Goal: Transaction & Acquisition: Book appointment/travel/reservation

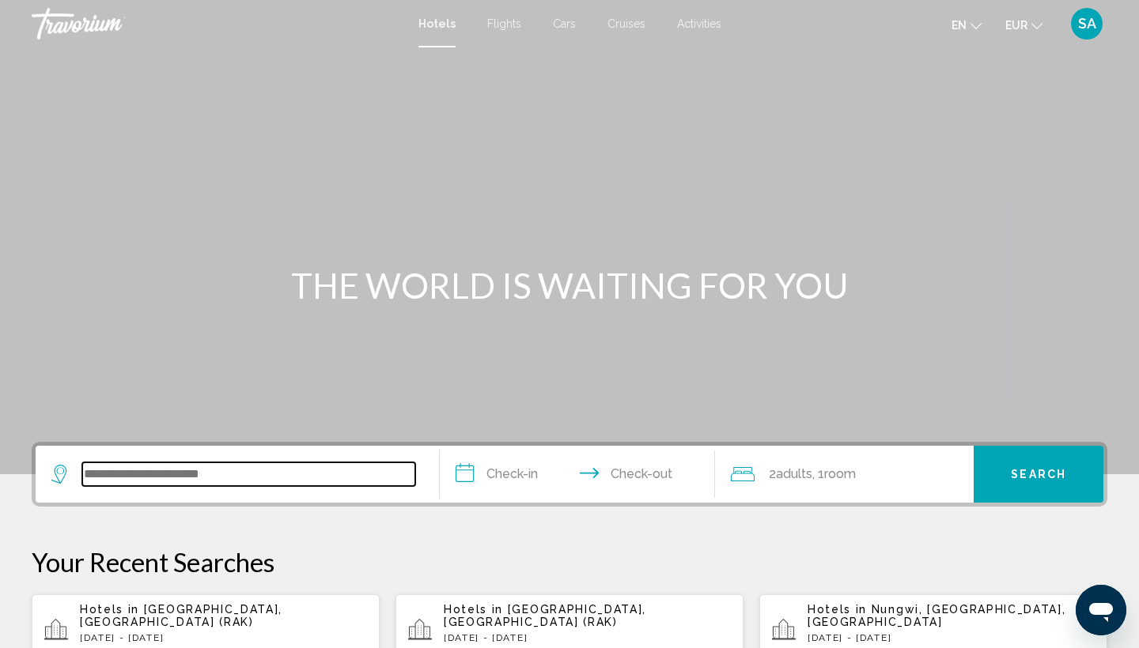
click at [243, 479] on input "Search widget" at bounding box center [248, 475] width 333 height 24
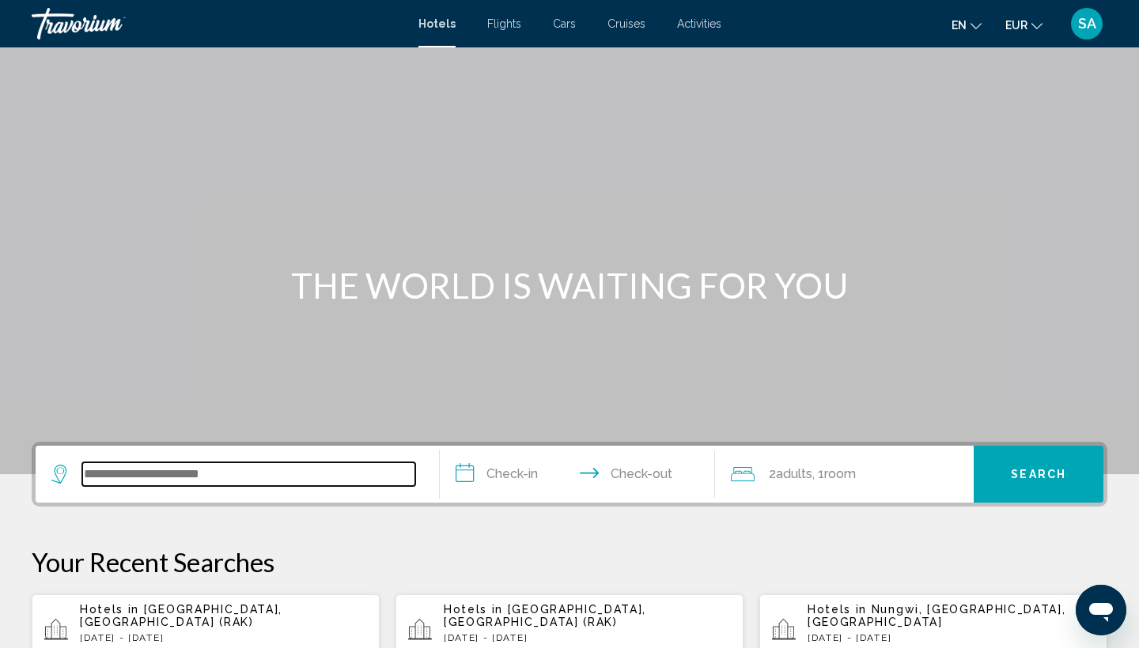
scroll to position [391, 0]
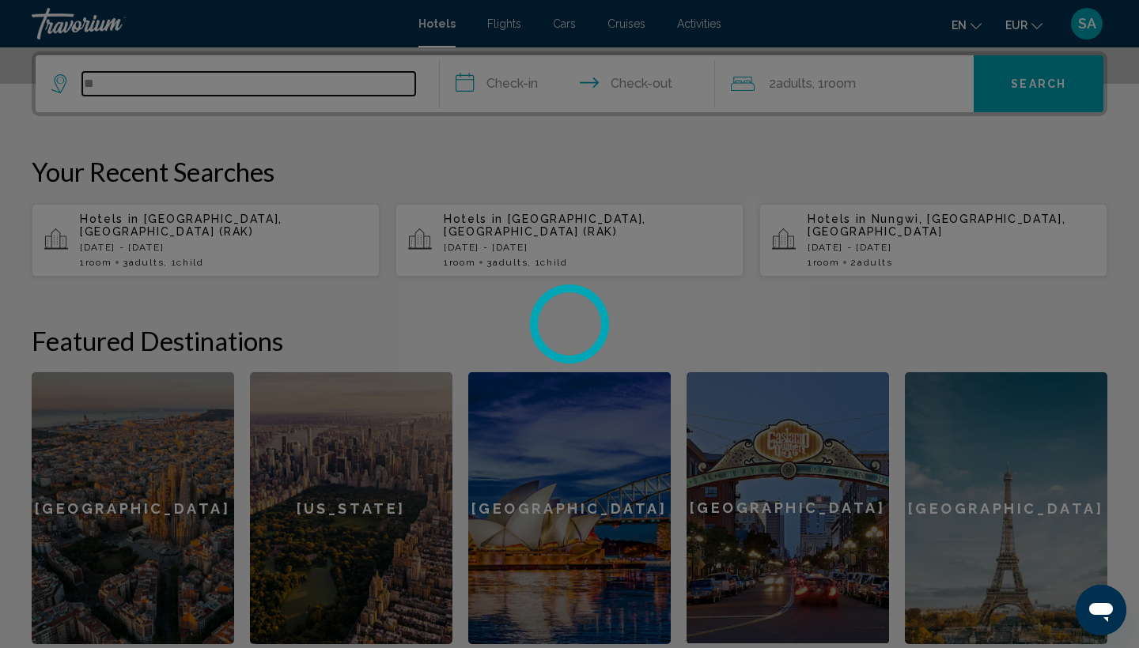
type input "*"
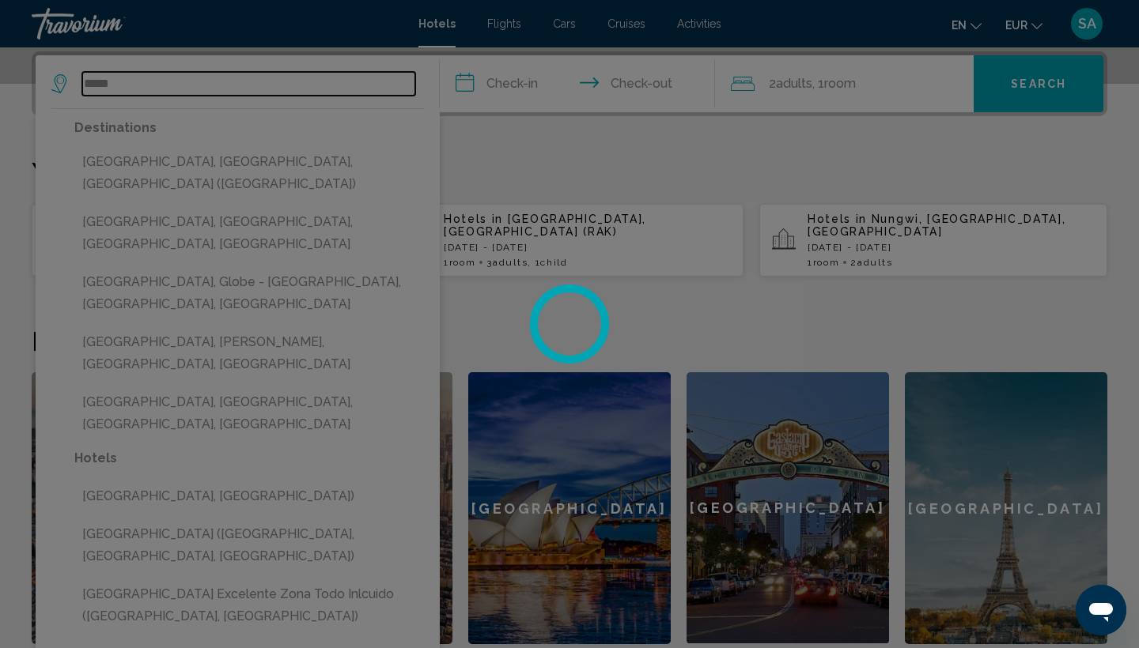
type input "*****"
click at [206, 160] on div at bounding box center [569, 324] width 1139 height 648
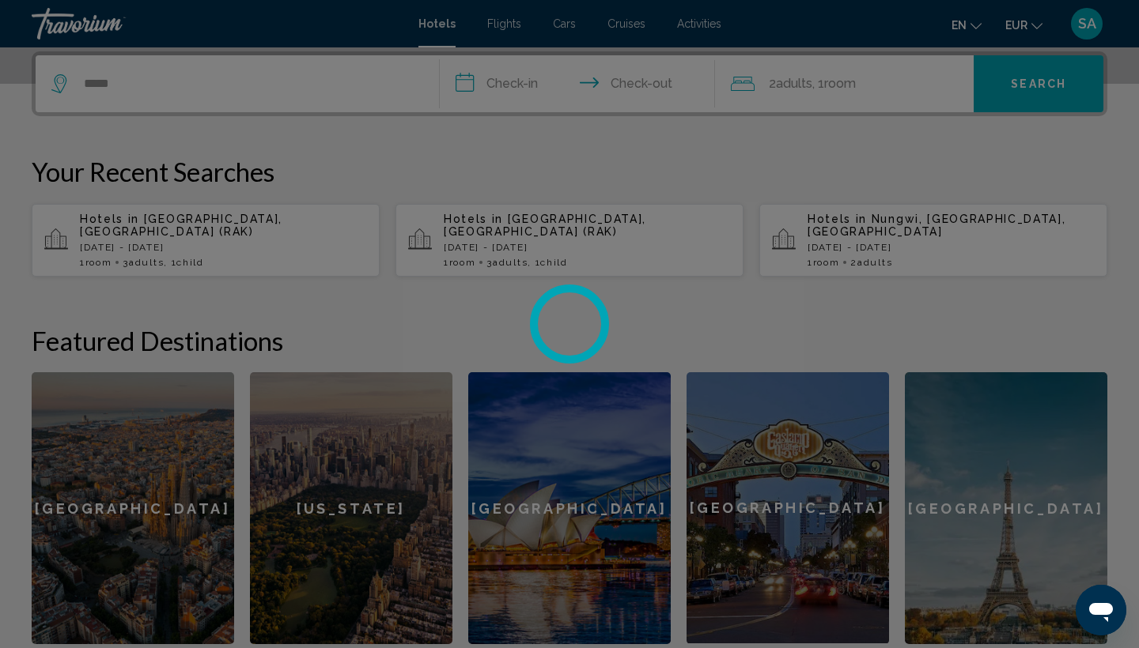
click at [214, 100] on div at bounding box center [569, 324] width 1139 height 648
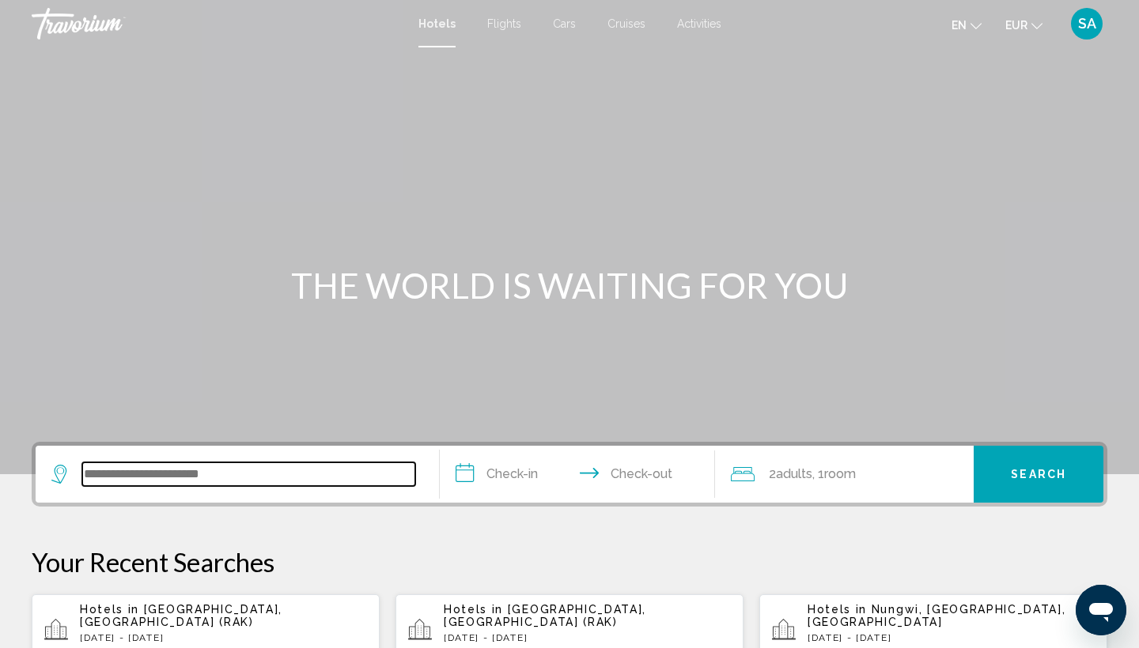
click at [163, 484] on input "Search widget" at bounding box center [248, 475] width 333 height 24
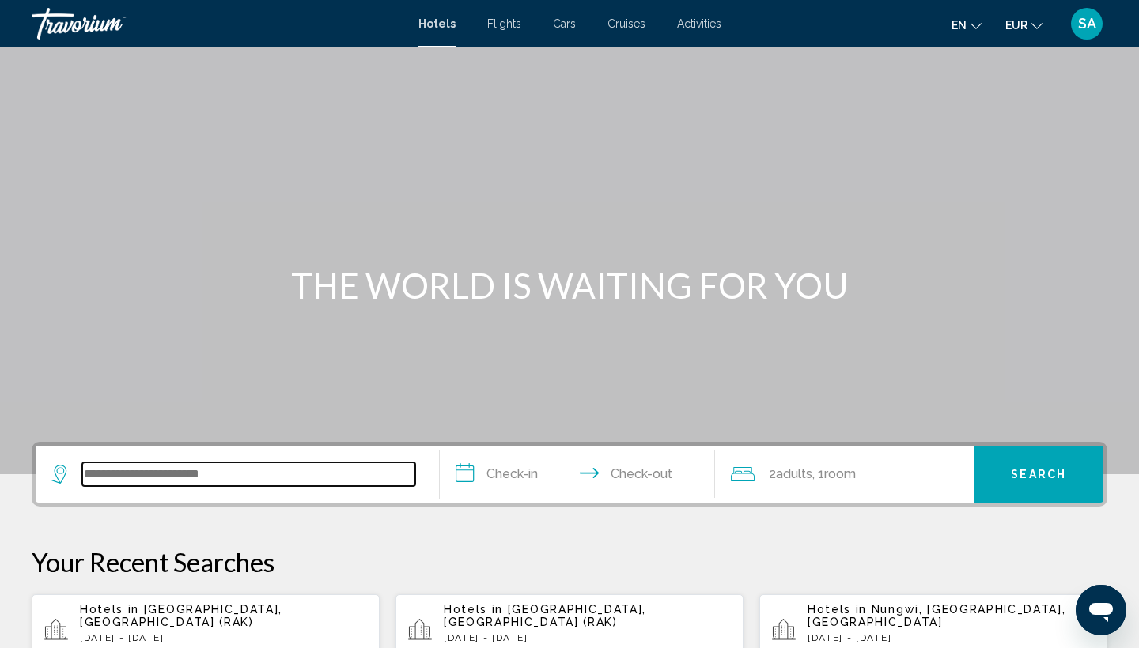
scroll to position [391, 0]
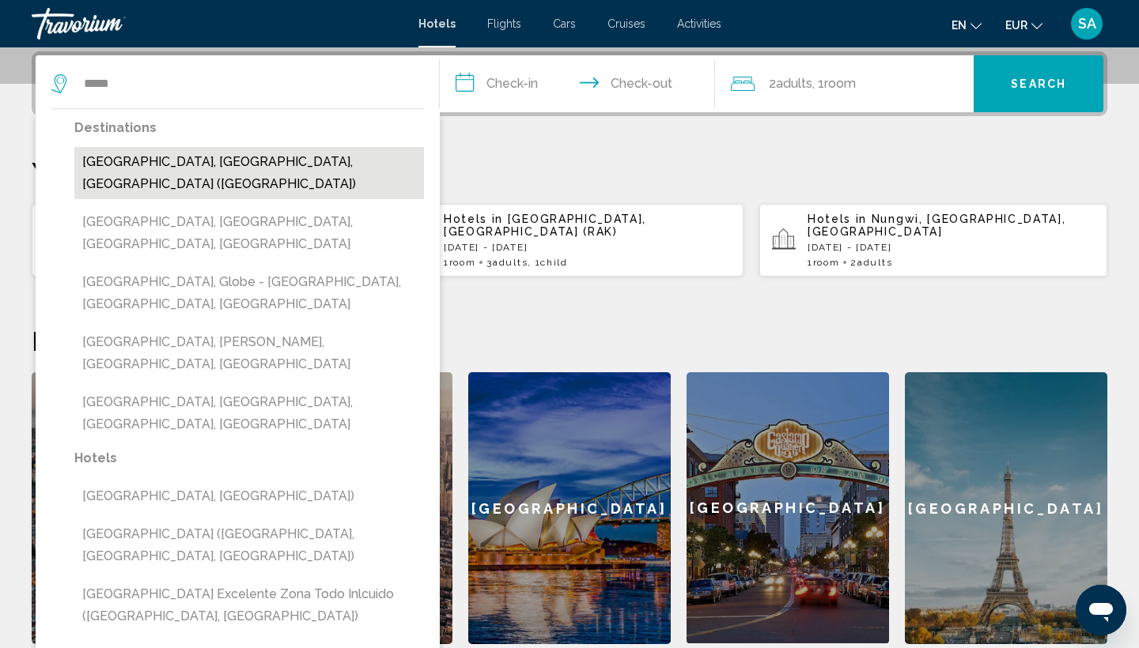
click at [270, 161] on button "[GEOGRAPHIC_DATA], [GEOGRAPHIC_DATA], [GEOGRAPHIC_DATA] ([GEOGRAPHIC_DATA])" at bounding box center [249, 173] width 350 height 52
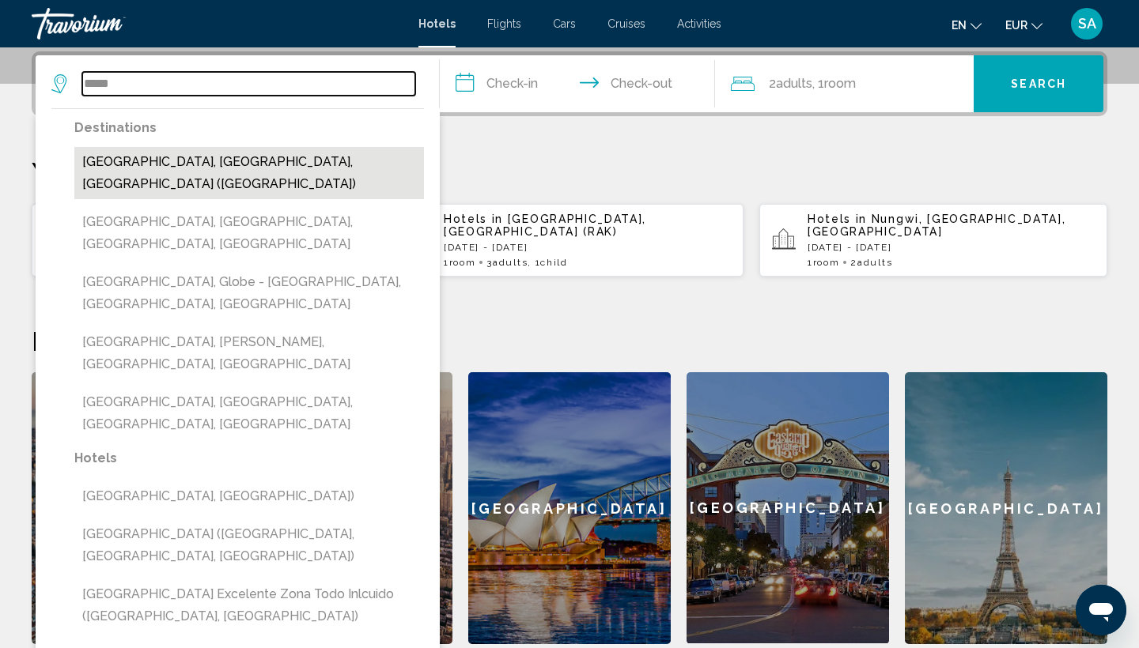
type input "**********"
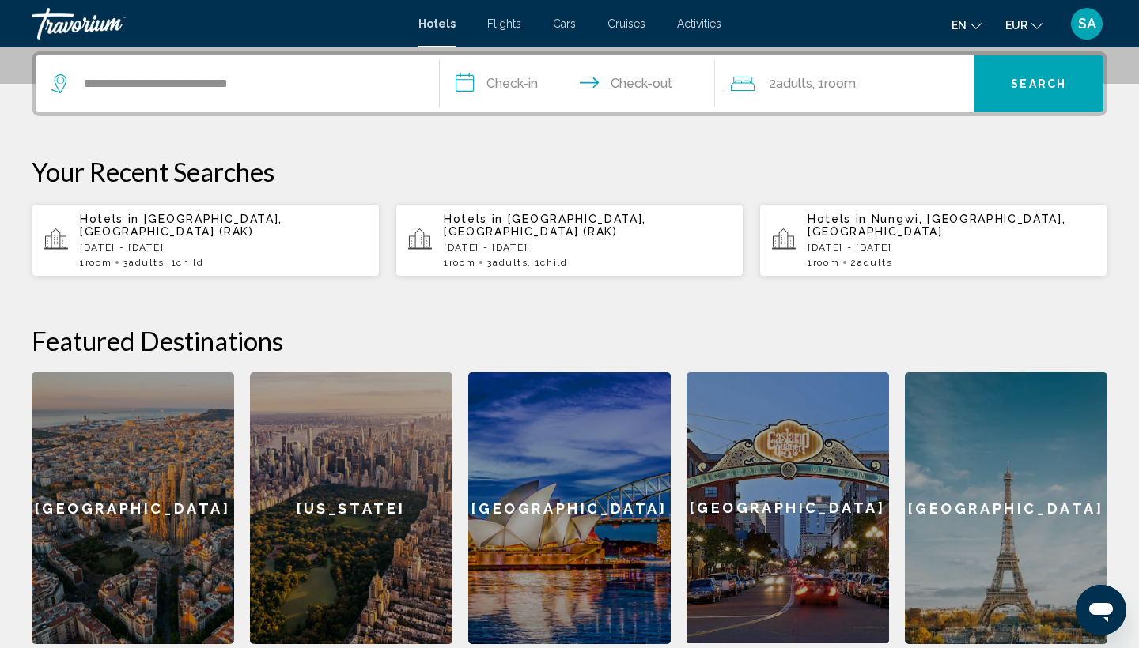
click at [520, 87] on input "**********" at bounding box center [580, 86] width 281 height 62
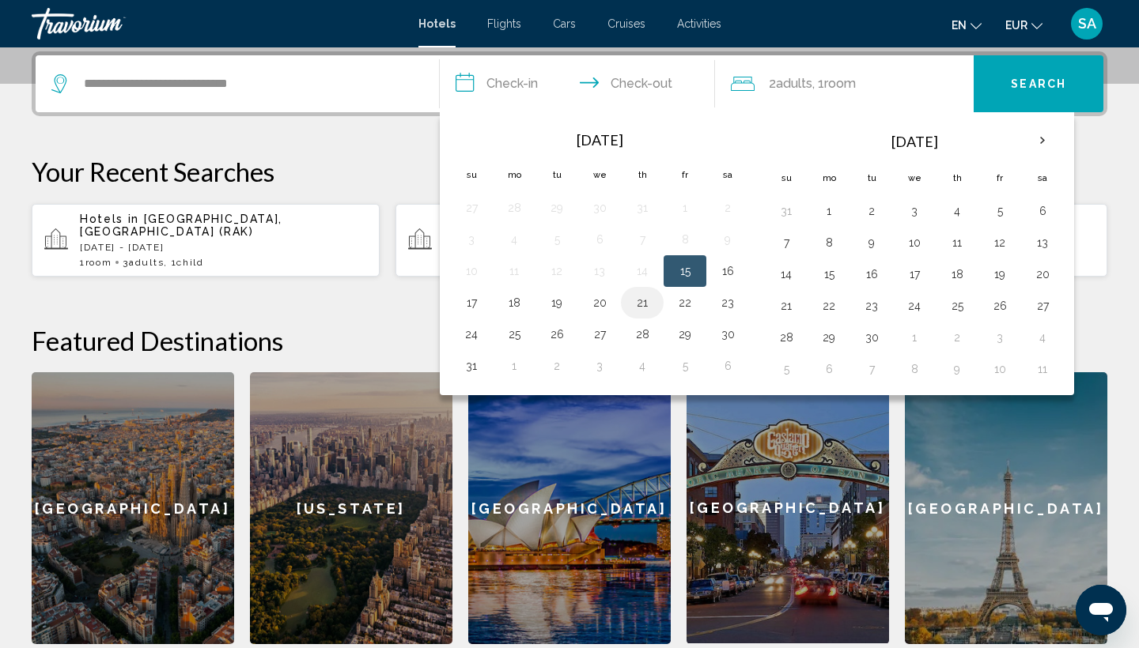
click at [642, 305] on button "21" at bounding box center [641, 303] width 25 height 22
click at [473, 331] on button "24" at bounding box center [471, 334] width 25 height 22
type input "**********"
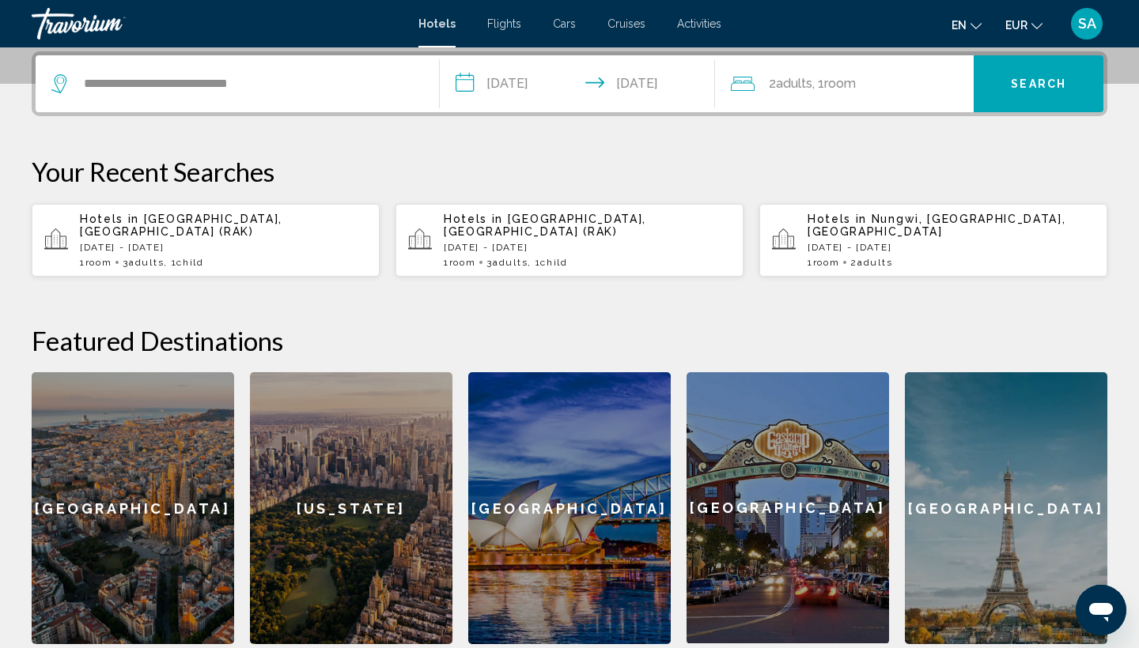
click at [1056, 76] on button "Search" at bounding box center [1038, 83] width 130 height 57
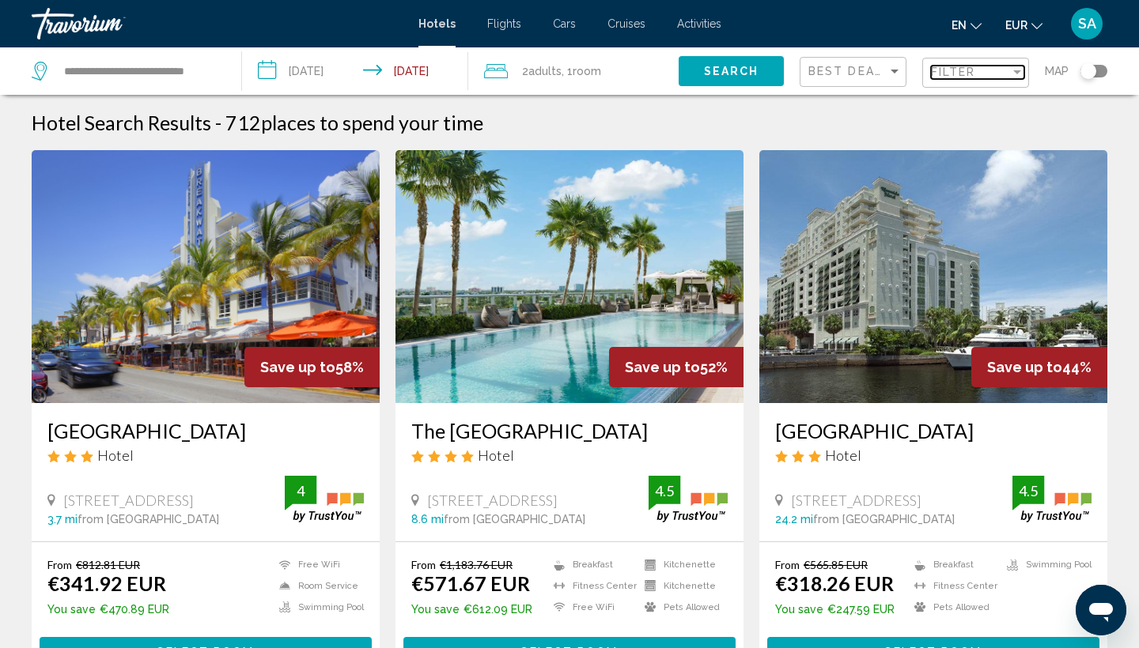
click at [969, 77] on span "Filter" at bounding box center [953, 72] width 45 height 13
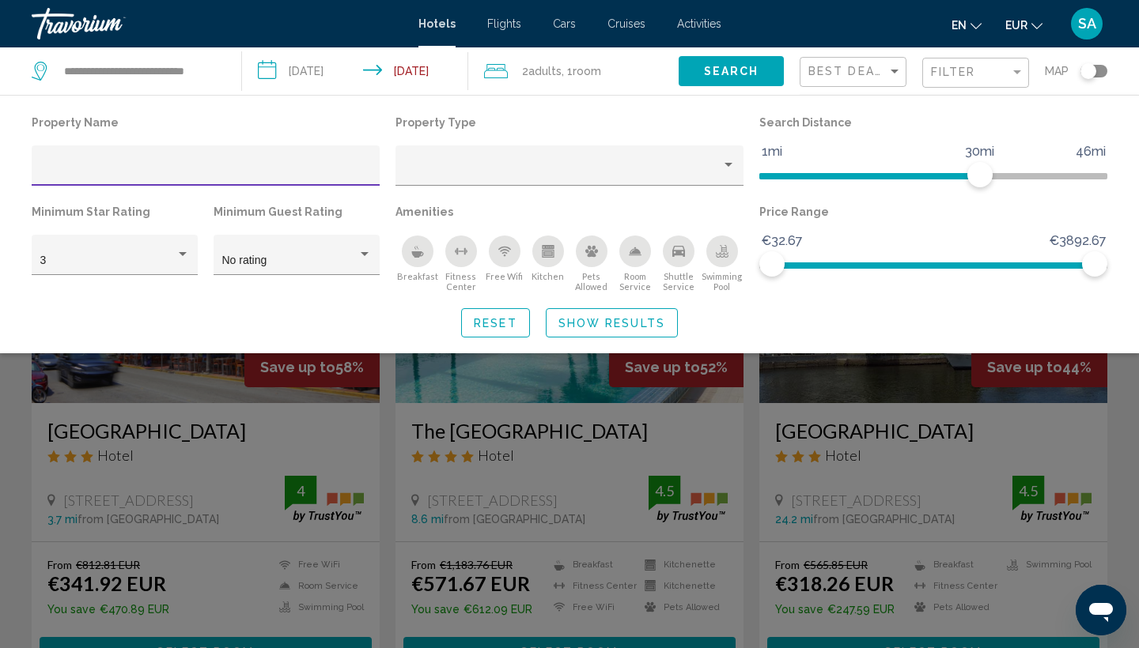
click at [749, 450] on div "Search widget" at bounding box center [569, 442] width 1139 height 411
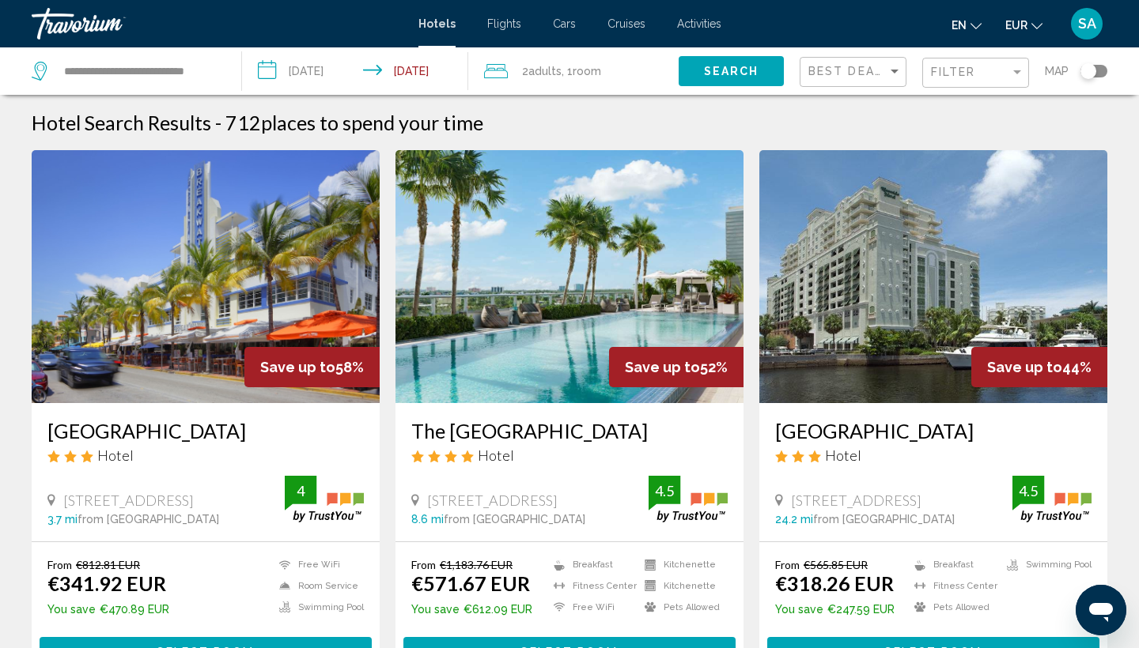
click at [586, 66] on span "Room" at bounding box center [586, 71] width 28 height 13
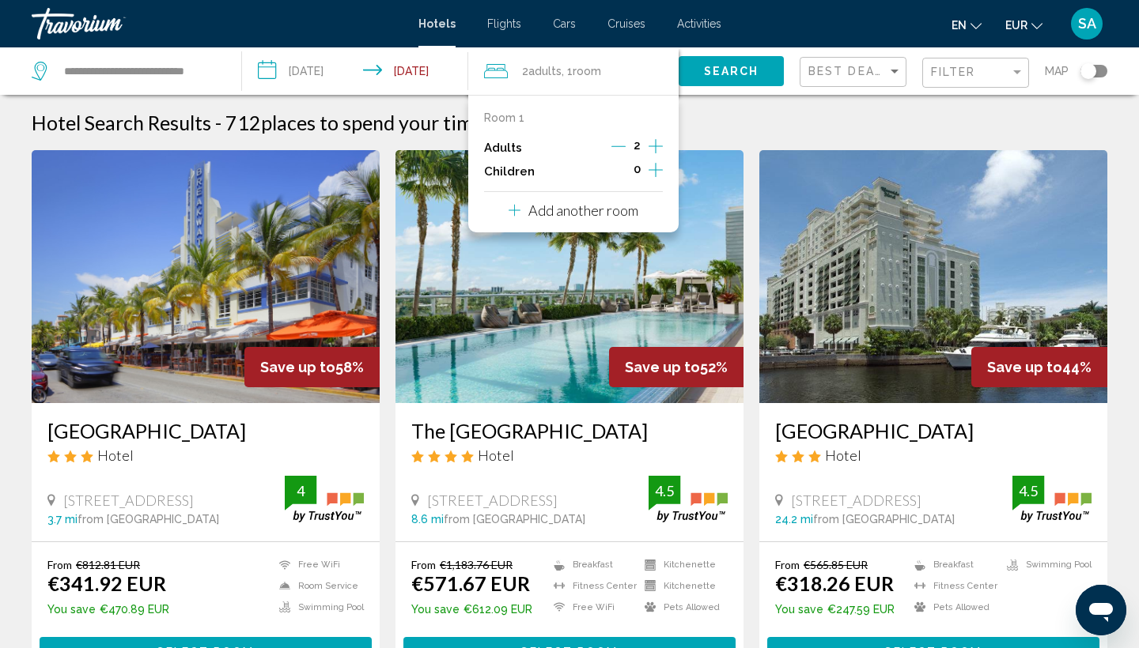
click at [656, 146] on icon "Increment adults" at bounding box center [655, 146] width 14 height 14
click at [730, 81] on button "Search" at bounding box center [730, 70] width 105 height 29
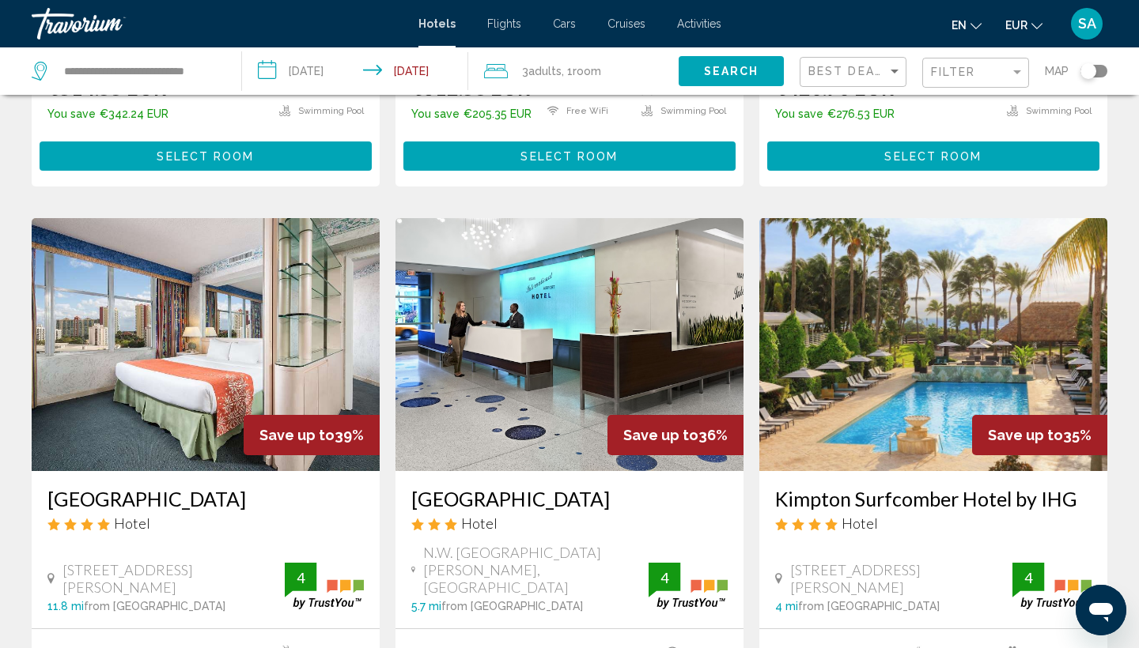
scroll to position [1152, 0]
